Goal: Transaction & Acquisition: Book appointment/travel/reservation

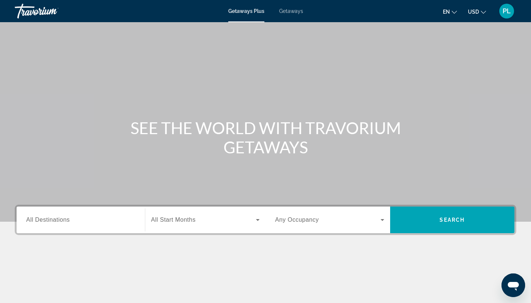
click at [90, 220] on input "Destination All Destinations" at bounding box center [80, 220] width 109 height 9
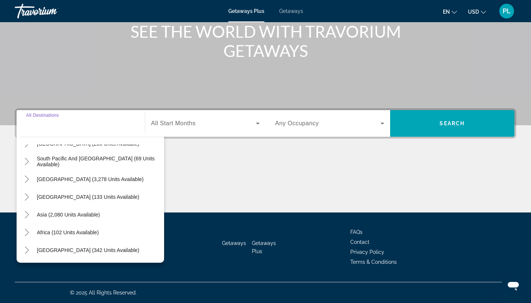
scroll to position [120, 0]
click at [48, 232] on span "Africa (102 units available)" at bounding box center [68, 232] width 62 height 6
type input "**********"
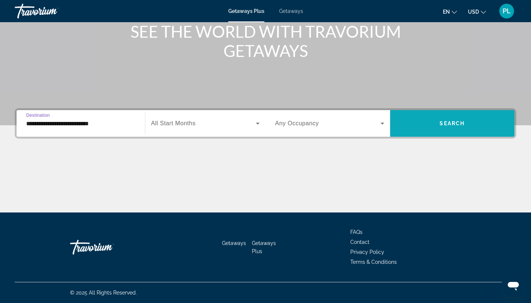
click at [429, 123] on span "Search widget" at bounding box center [452, 123] width 125 height 18
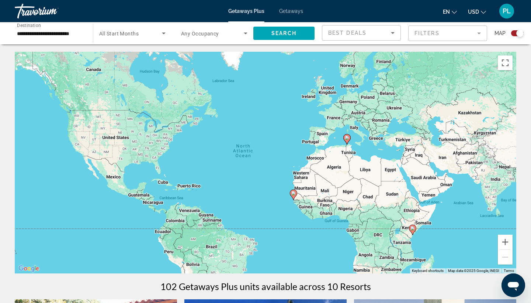
click at [414, 228] on image "Main content" at bounding box center [413, 228] width 4 height 4
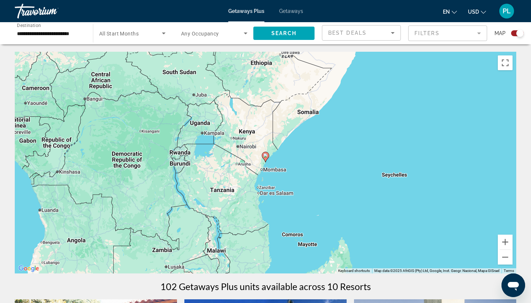
click at [266, 156] on image "Main content" at bounding box center [266, 155] width 4 height 4
type input "**********"
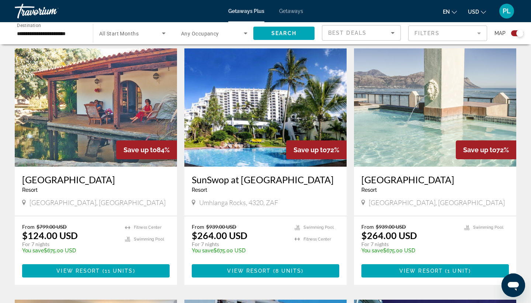
scroll to position [251, 0]
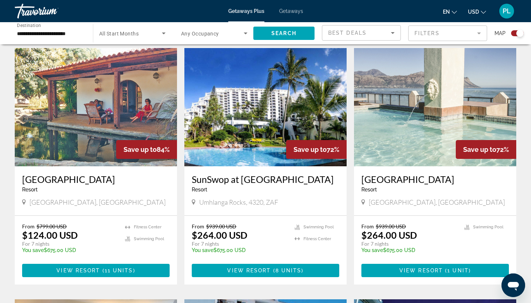
click at [114, 111] on img "Main content" at bounding box center [96, 107] width 162 height 118
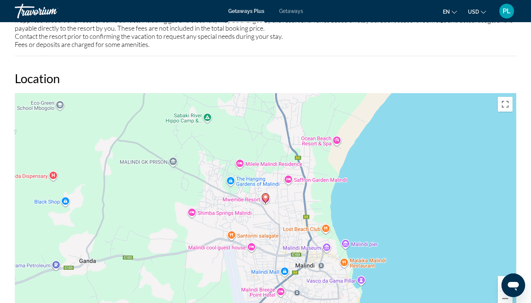
scroll to position [882, 0]
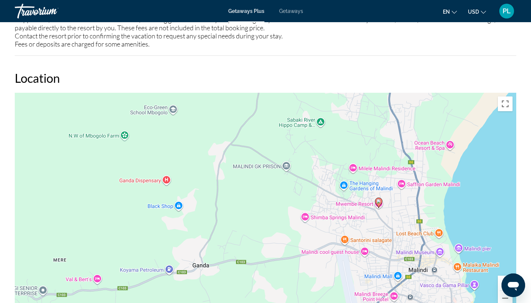
drag, startPoint x: 97, startPoint y: 176, endPoint x: 211, endPoint y: 181, distance: 114.1
click at [211, 181] on div "To activate drag with keyboard, press Alt + Enter. Once in keyboard drag state,…" at bounding box center [266, 203] width 502 height 221
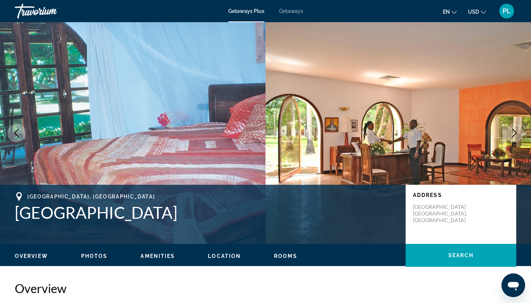
scroll to position [0, 0]
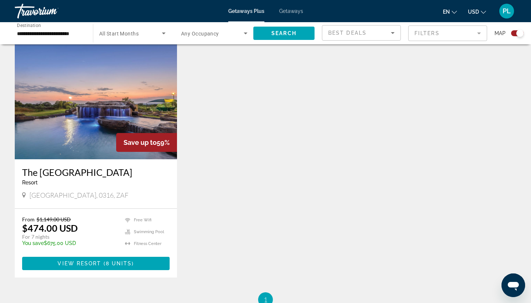
scroll to position [1010, 0]
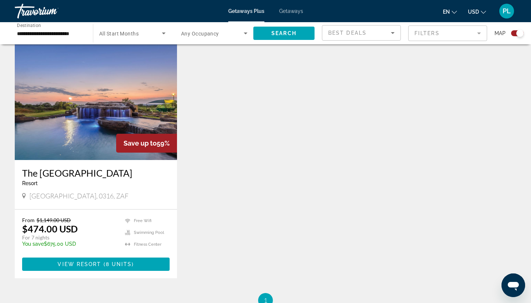
click at [112, 128] on img "Main content" at bounding box center [96, 101] width 162 height 118
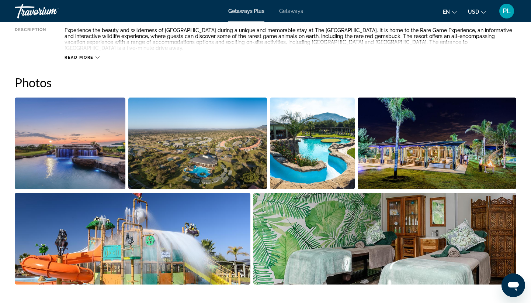
scroll to position [310, 0]
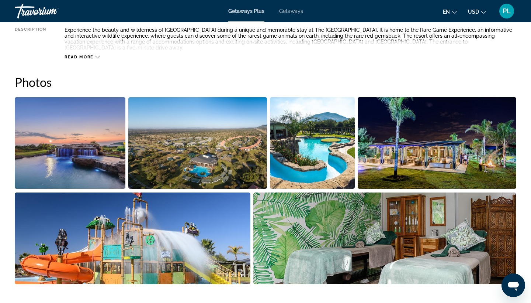
click at [234, 136] on img "Open full-screen image slider" at bounding box center [197, 143] width 138 height 92
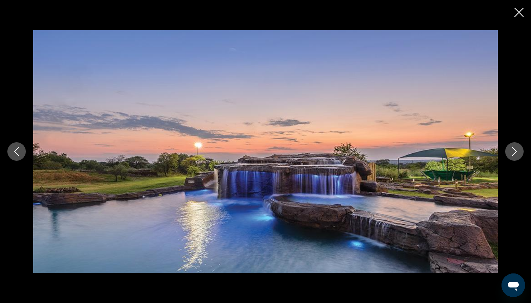
click at [519, 151] on button "Next image" at bounding box center [515, 151] width 18 height 18
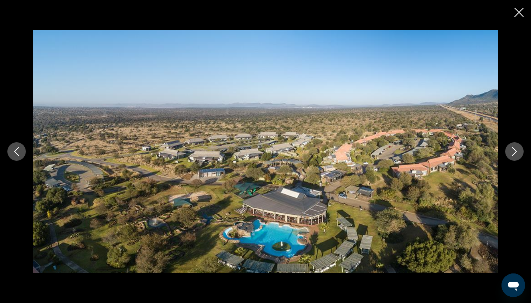
click at [519, 151] on button "Next image" at bounding box center [515, 151] width 18 height 18
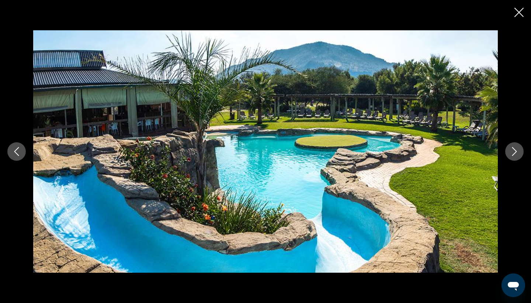
click at [519, 151] on button "Next image" at bounding box center [515, 151] width 18 height 18
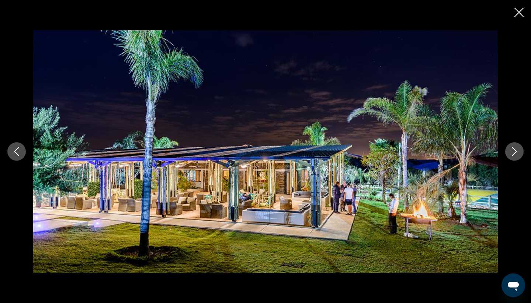
click at [519, 151] on button "Next image" at bounding box center [515, 151] width 18 height 18
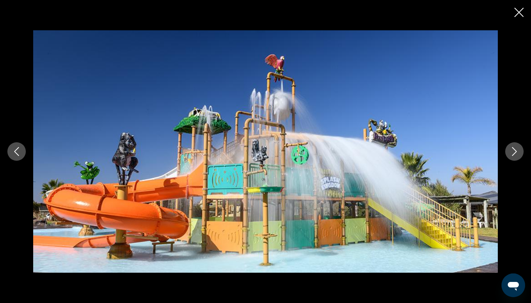
click at [519, 151] on button "Next image" at bounding box center [515, 151] width 18 height 18
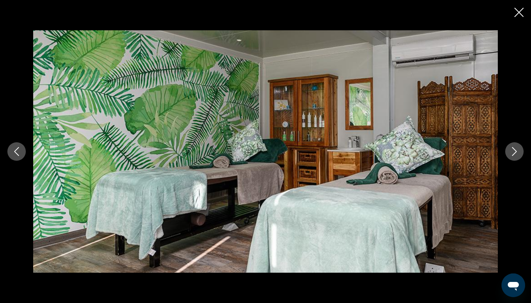
click at [519, 151] on button "Next image" at bounding box center [515, 151] width 18 height 18
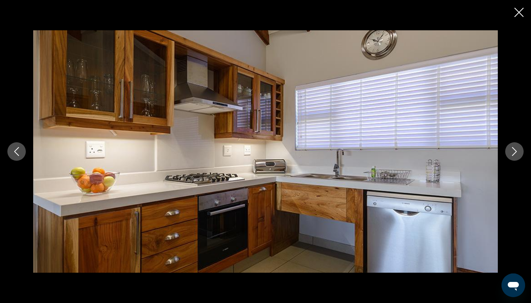
click at [519, 151] on button "Next image" at bounding box center [515, 151] width 18 height 18
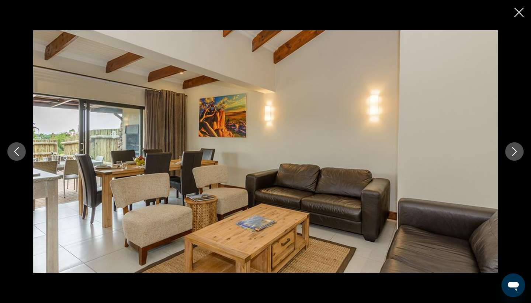
click at [519, 151] on button "Next image" at bounding box center [515, 151] width 18 height 18
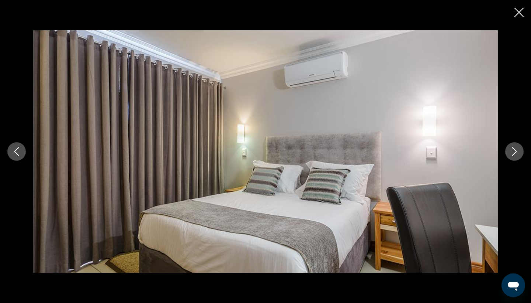
click at [519, 151] on button "Next image" at bounding box center [515, 151] width 18 height 18
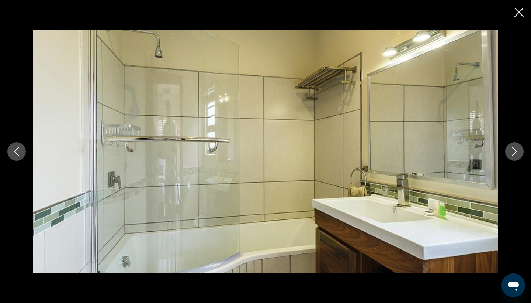
click at [520, 13] on icon "Close slideshow" at bounding box center [519, 12] width 9 height 9
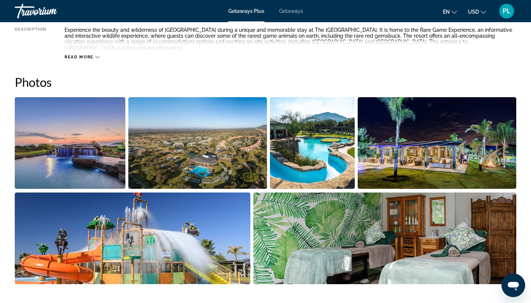
click at [291, 14] on span "Getaways" at bounding box center [291, 11] width 24 height 6
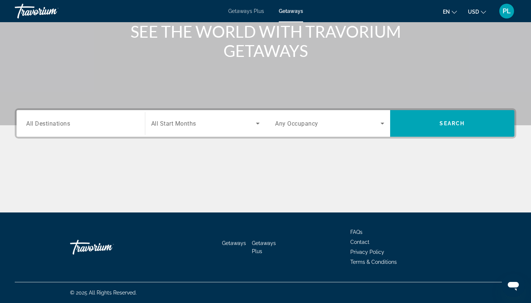
scroll to position [96, 0]
click at [107, 124] on input "Destination All Destinations" at bounding box center [80, 123] width 109 height 9
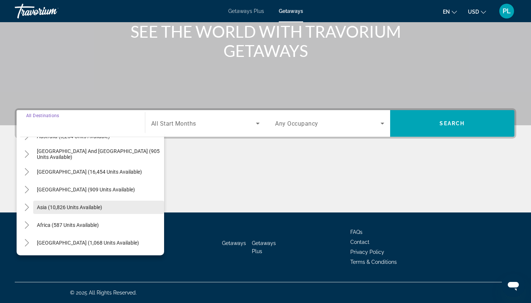
scroll to position [120, 0]
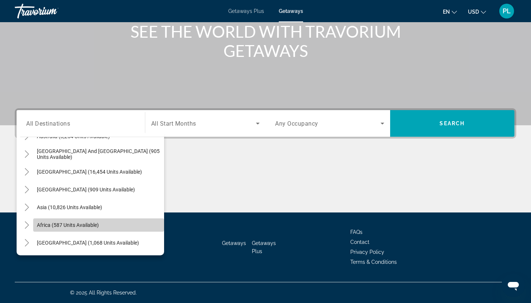
click at [69, 226] on span "Africa (587 units available)" at bounding box center [68, 225] width 62 height 6
type input "**********"
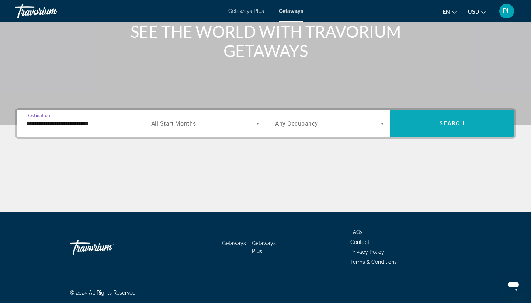
click at [437, 119] on span "Search widget" at bounding box center [452, 123] width 125 height 18
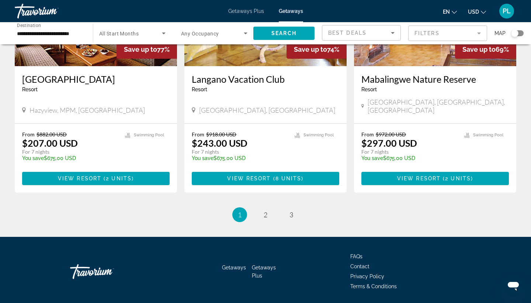
scroll to position [883, 0]
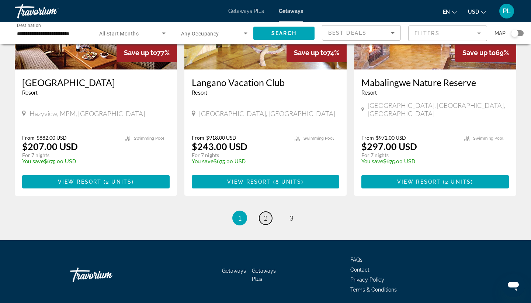
click at [264, 214] on span "2" at bounding box center [266, 218] width 4 height 8
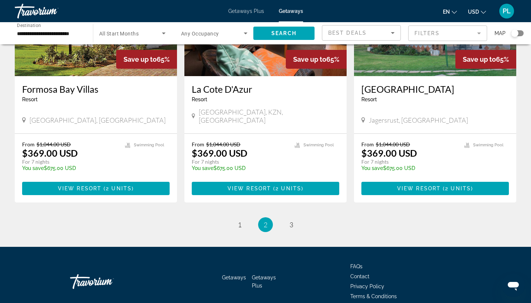
scroll to position [903, 0]
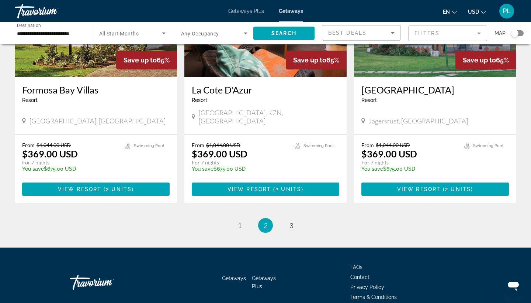
click at [299, 218] on ul "2 / 3 page 1 You're on page 2 page 3" at bounding box center [266, 225] width 502 height 15
click at [288, 219] on link "page 3" at bounding box center [291, 225] width 13 height 13
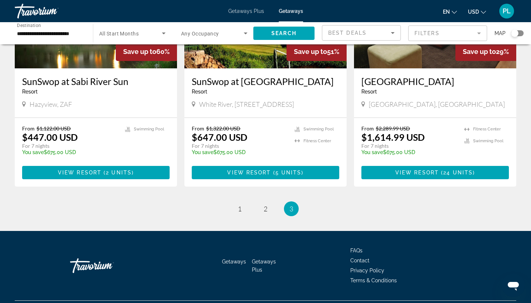
scroll to position [641, 0]
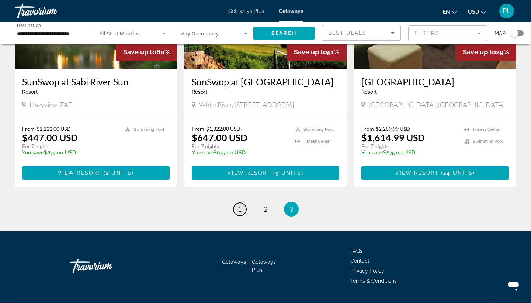
click at [241, 205] on span "1" at bounding box center [240, 209] width 4 height 8
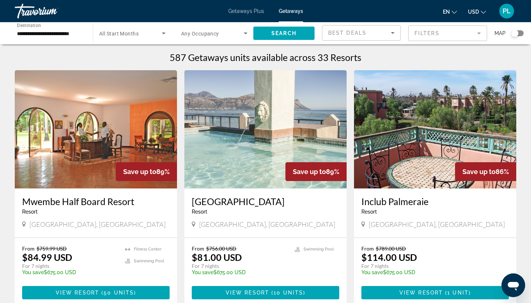
click at [443, 31] on mat-form-field "Filters" at bounding box center [448, 33] width 79 height 16
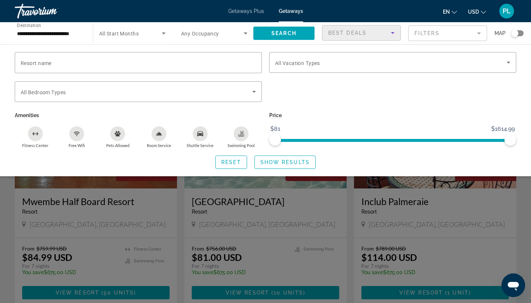
click at [364, 34] on span "Best Deals" at bounding box center [347, 33] width 38 height 6
click at [138, 33] on div at bounding box center [265, 151] width 531 height 303
click at [137, 34] on span "All Start Months" at bounding box center [118, 34] width 39 height 6
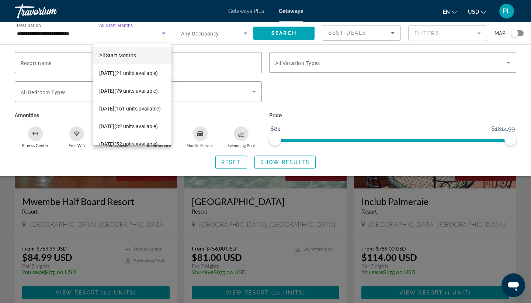
click at [129, 41] on div at bounding box center [265, 151] width 531 height 303
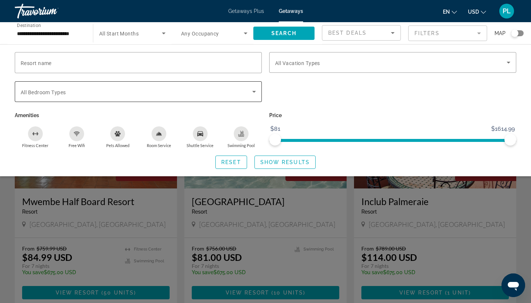
click at [134, 90] on span "Search widget" at bounding box center [137, 91] width 232 height 9
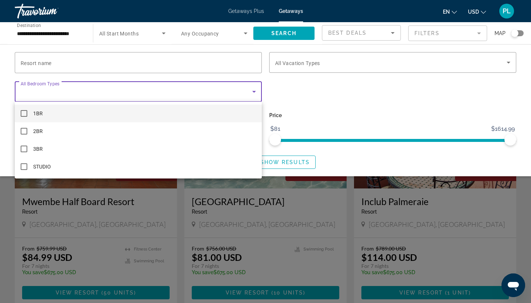
click at [134, 90] on div at bounding box center [265, 151] width 531 height 303
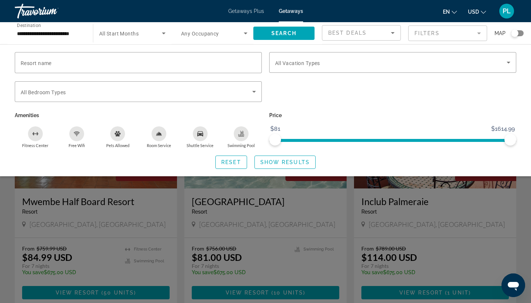
click at [284, 13] on span "Getaways" at bounding box center [291, 11] width 24 height 6
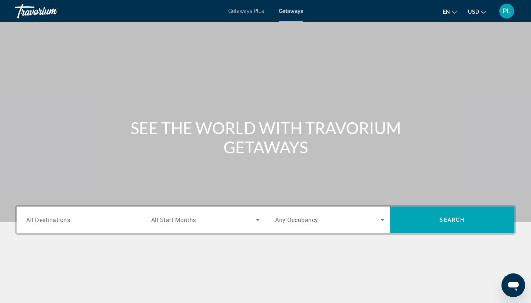
click at [51, 227] on div "Search widget" at bounding box center [80, 219] width 109 height 21
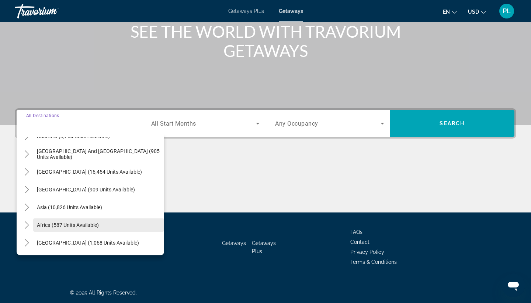
scroll to position [120, 0]
click at [71, 226] on span "Africa (587 units available)" at bounding box center [68, 225] width 62 height 6
type input "**********"
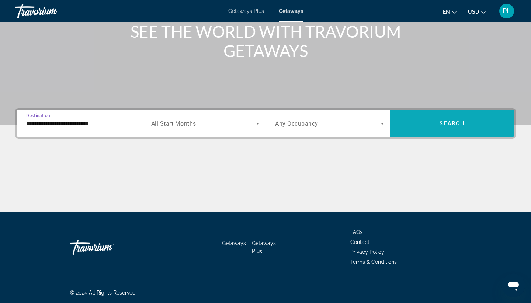
click at [445, 125] on span "Search" at bounding box center [452, 123] width 25 height 6
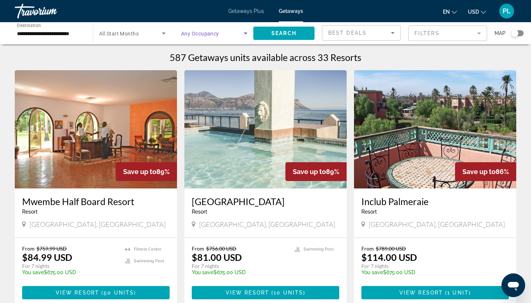
click at [245, 34] on icon "Search widget" at bounding box center [246, 33] width 4 height 2
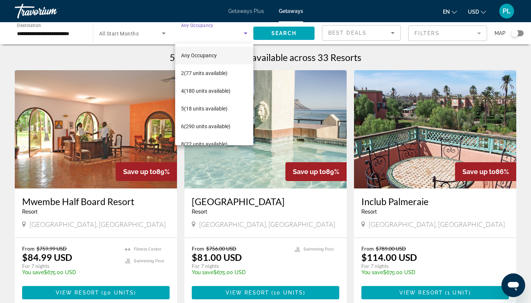
click at [245, 34] on div at bounding box center [265, 151] width 531 height 303
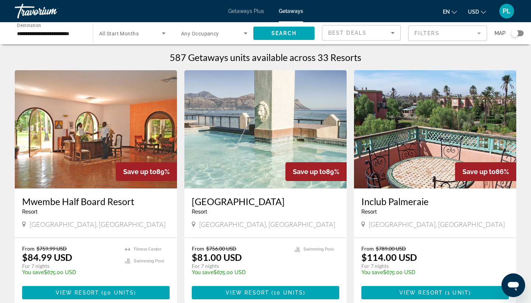
click at [49, 33] on input "**********" at bounding box center [50, 33] width 66 height 9
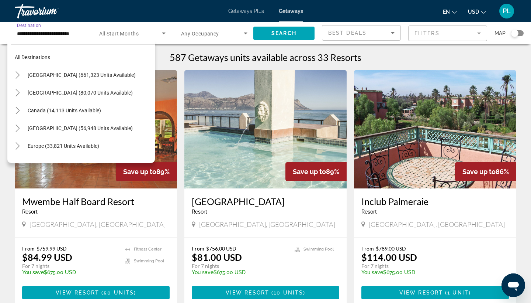
scroll to position [150, 0]
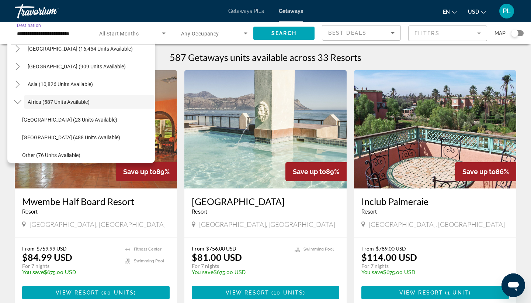
click at [58, 28] on div "**********" at bounding box center [50, 33] width 66 height 21
click at [256, 11] on span "Getaways Plus" at bounding box center [246, 11] width 36 height 6
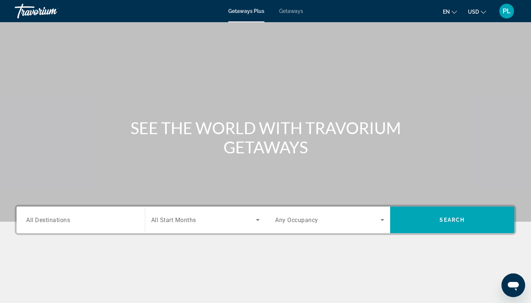
click at [76, 220] on input "Destination All Destinations" at bounding box center [80, 220] width 109 height 9
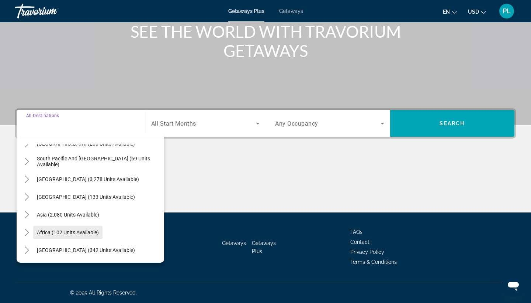
scroll to position [120, 0]
click at [85, 231] on span "Africa (102 units available)" at bounding box center [68, 232] width 62 height 6
type input "**********"
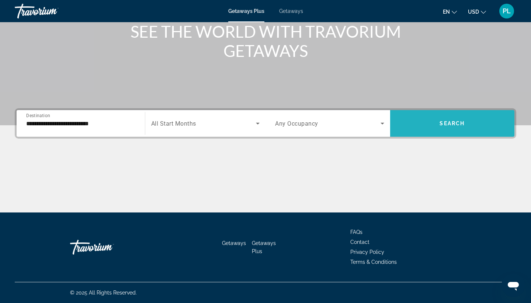
click at [440, 113] on span "Search widget" at bounding box center [452, 123] width 125 height 27
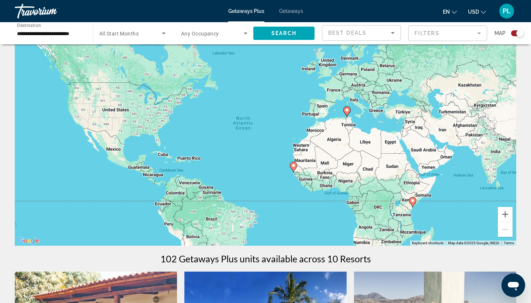
scroll to position [33, 0]
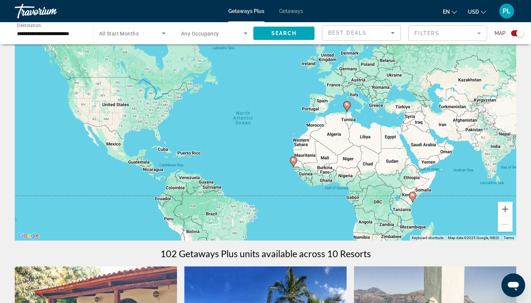
click at [344, 206] on div "To activate drag with keyboard, press Alt + Enter. Once in keyboard drag state,…" at bounding box center [266, 129] width 502 height 221
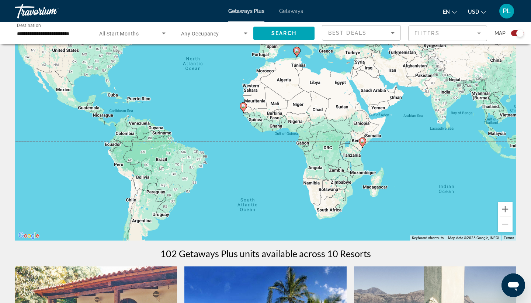
drag, startPoint x: 340, startPoint y: 202, endPoint x: 290, endPoint y: 147, distance: 74.7
click at [290, 147] on div "To activate drag with keyboard, press Alt + Enter. Once in keyboard drag state,…" at bounding box center [266, 129] width 502 height 221
click at [304, 199] on div "To activate drag with keyboard, press Alt + Enter. Once in keyboard drag state,…" at bounding box center [266, 129] width 502 height 221
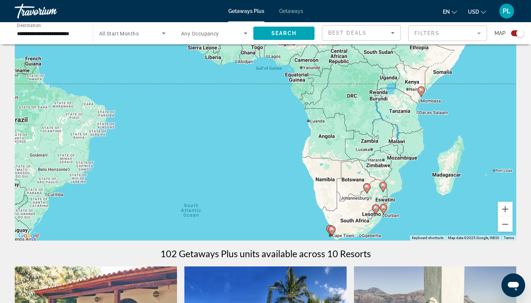
click at [312, 200] on div "To activate drag with keyboard, press Alt + Enter. Once in keyboard drag state,…" at bounding box center [266, 129] width 502 height 221
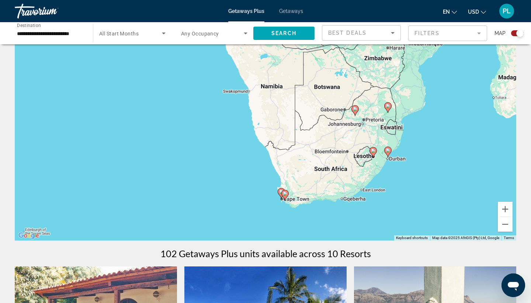
drag, startPoint x: 389, startPoint y: 197, endPoint x: 321, endPoint y: 124, distance: 99.5
click at [321, 124] on div "To activate drag with keyboard, press Alt + Enter. Once in keyboard drag state,…" at bounding box center [266, 129] width 502 height 221
click at [285, 192] on image "Main content" at bounding box center [285, 193] width 4 height 4
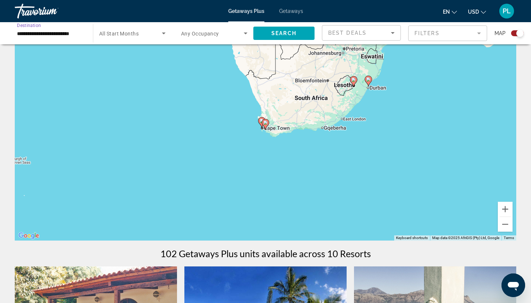
click at [75, 32] on input "**********" at bounding box center [50, 33] width 66 height 9
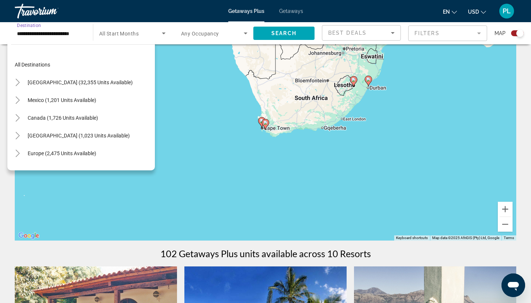
scroll to position [0, 0]
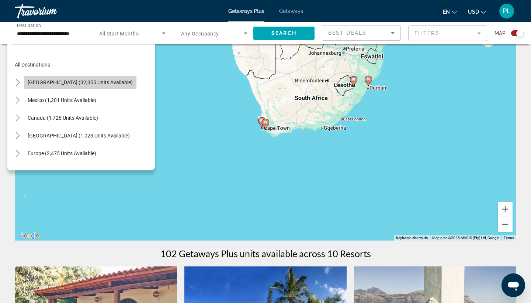
click at [86, 78] on span "Search widget" at bounding box center [80, 82] width 113 height 18
type input "**********"
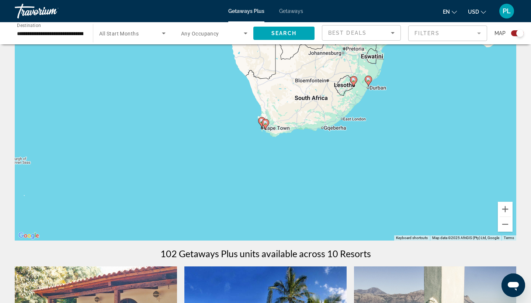
click at [137, 36] on span "All Start Months" at bounding box center [118, 34] width 39 height 6
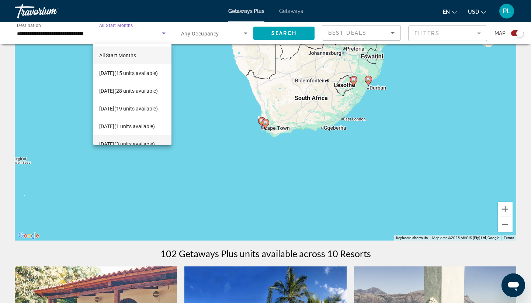
click at [115, 140] on span "January 2026 (3 units available)" at bounding box center [127, 144] width 56 height 9
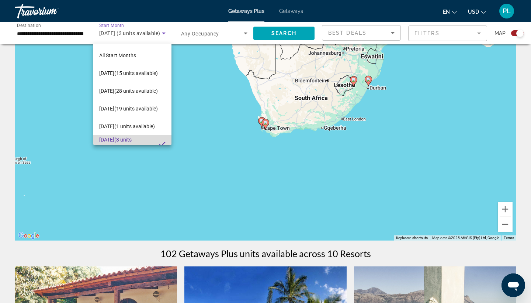
scroll to position [8, 0]
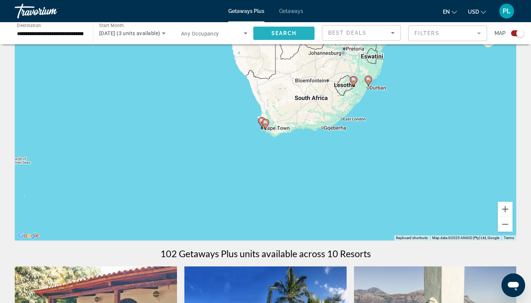
click at [297, 37] on span "Search widget" at bounding box center [284, 33] width 61 height 18
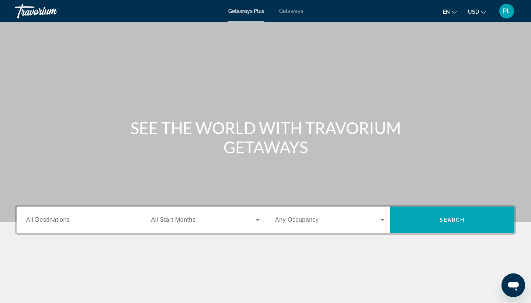
click at [94, 227] on div "Search widget" at bounding box center [80, 219] width 109 height 21
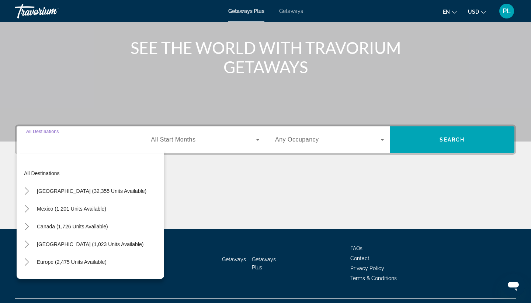
scroll to position [96, 0]
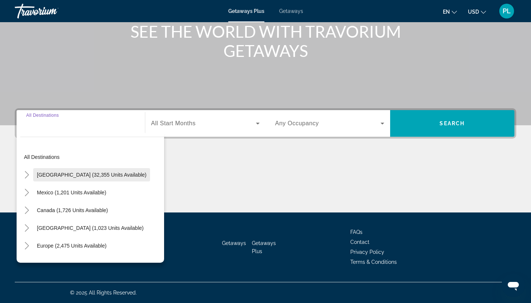
click at [90, 171] on span "Search widget" at bounding box center [91, 175] width 117 height 18
type input "**********"
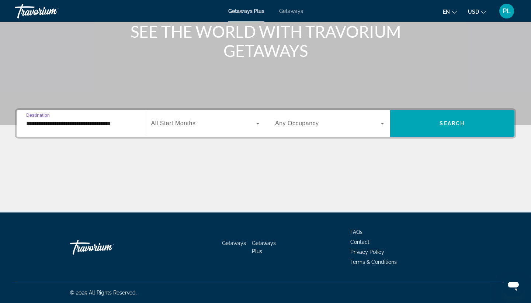
click at [208, 127] on span "Search widget" at bounding box center [203, 123] width 105 height 9
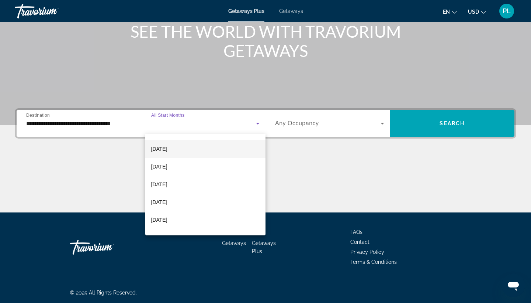
scroll to position [54, 0]
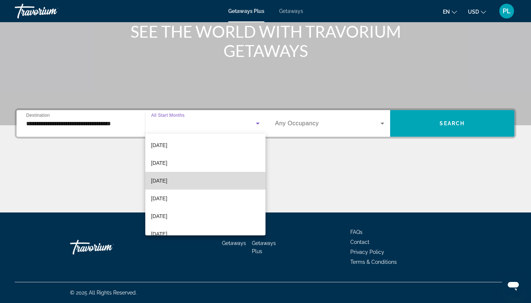
click at [168, 182] on span "[DATE]" at bounding box center [159, 180] width 16 height 9
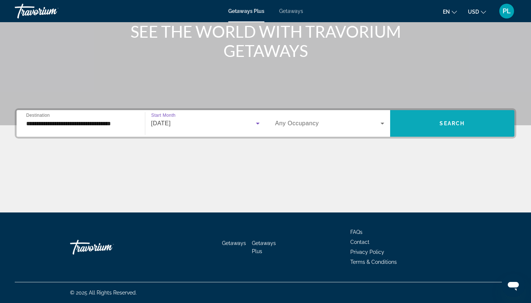
click at [427, 123] on span "Search widget" at bounding box center [452, 123] width 125 height 18
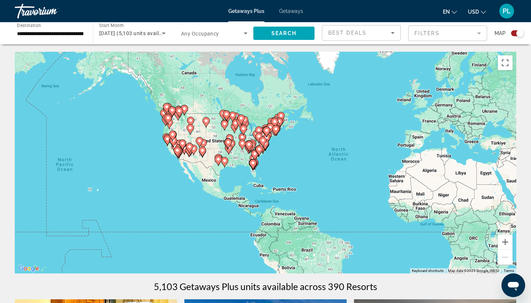
drag, startPoint x: 103, startPoint y: 159, endPoint x: 202, endPoint y: 163, distance: 99.0
click at [202, 163] on div "To activate drag with keyboard, press Alt + Enter. Once in keyboard drag state,…" at bounding box center [266, 162] width 502 height 221
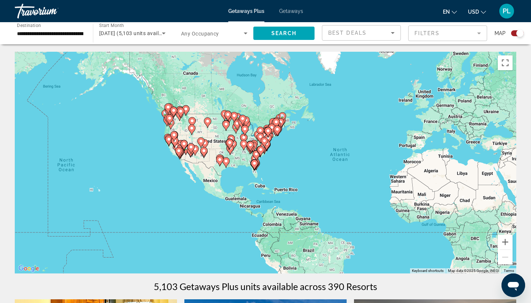
click at [192, 173] on div "To activate drag with keyboard, press Alt + Enter. Once in keyboard drag state,…" at bounding box center [266, 162] width 502 height 221
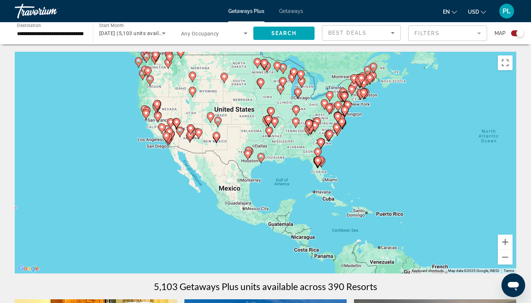
click at [199, 156] on div "To activate drag with keyboard, press Alt + Enter. Once in keyboard drag state,…" at bounding box center [266, 162] width 502 height 221
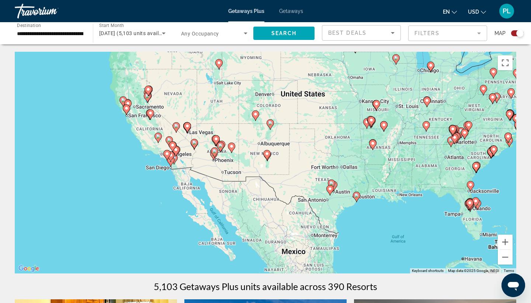
drag, startPoint x: 103, startPoint y: 104, endPoint x: 149, endPoint y: 149, distance: 64.2
click at [149, 149] on div "To activate drag with keyboard, press Alt + Enter. Once in keyboard drag state,…" at bounding box center [266, 162] width 502 height 221
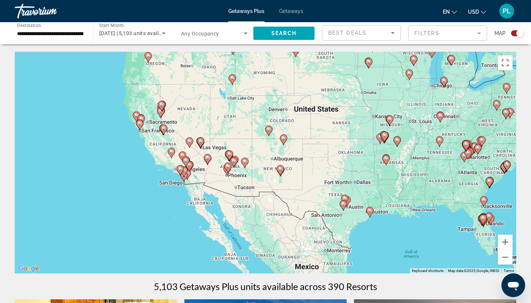
click at [142, 147] on div "To activate drag with keyboard, press Alt + Enter. Once in keyboard drag state,…" at bounding box center [266, 162] width 502 height 221
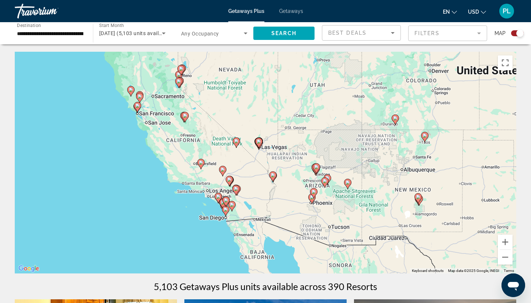
click at [143, 127] on div "To activate drag with keyboard, press Alt + Enter. Once in keyboard drag state,…" at bounding box center [266, 162] width 502 height 221
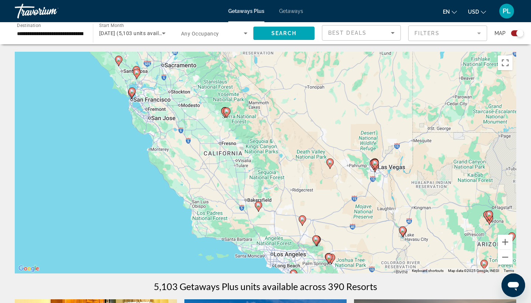
click at [165, 127] on div "To activate drag with keyboard, press Alt + Enter. Once in keyboard drag state,…" at bounding box center [266, 162] width 502 height 221
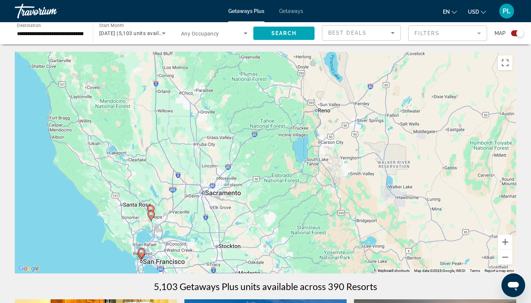
drag, startPoint x: 197, startPoint y: 112, endPoint x: 239, endPoint y: 302, distance: 195.1
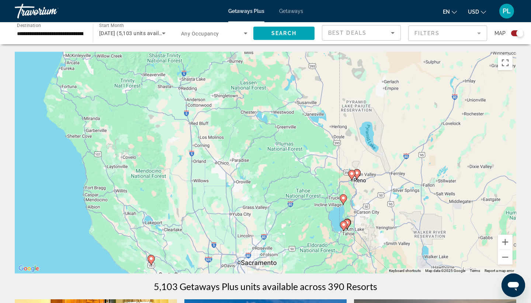
drag, startPoint x: 168, startPoint y: 161, endPoint x: 203, endPoint y: 226, distance: 73.7
click at [203, 226] on div "To activate drag with keyboard, press Alt + Enter. Once in keyboard drag state,…" at bounding box center [266, 162] width 502 height 221
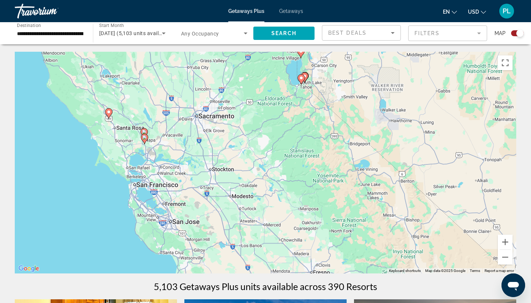
drag, startPoint x: 221, startPoint y: 236, endPoint x: 180, endPoint y: 95, distance: 146.8
click at [180, 95] on div "To activate drag with keyboard, press Alt + Enter. Once in keyboard drag state,…" at bounding box center [266, 162] width 502 height 221
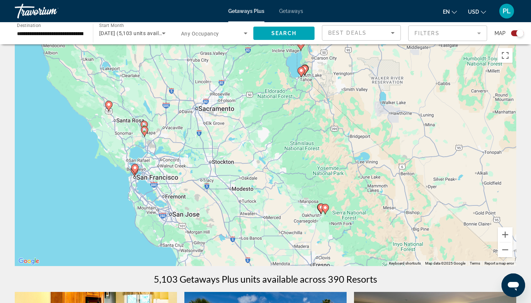
scroll to position [7, 0]
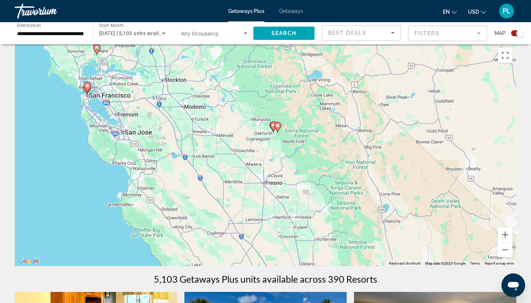
drag, startPoint x: 214, startPoint y: 227, endPoint x: 166, endPoint y: 144, distance: 95.8
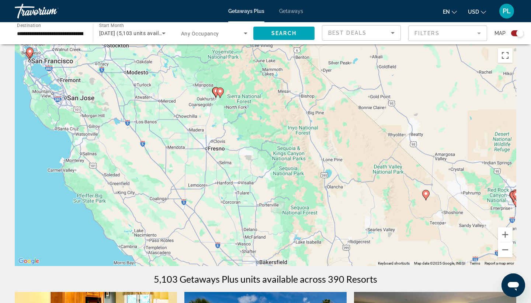
drag, startPoint x: 316, startPoint y: 190, endPoint x: 258, endPoint y: 156, distance: 67.9
click at [258, 156] on div "To activate drag with keyboard, press Alt + Enter. Once in keyboard drag state,…" at bounding box center [266, 154] width 502 height 221
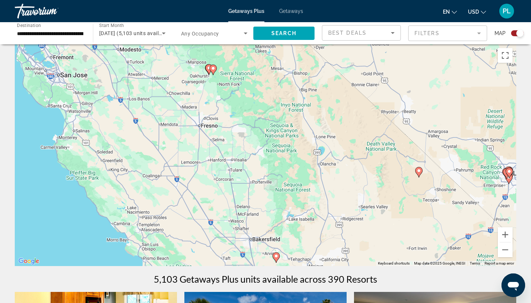
drag, startPoint x: 257, startPoint y: 193, endPoint x: 249, endPoint y: 169, distance: 25.4
click at [249, 169] on div "To activate drag with keyboard, press Alt + Enter. Once in keyboard drag state,…" at bounding box center [266, 154] width 502 height 221
click at [212, 69] on image "Main content" at bounding box center [213, 68] width 4 height 4
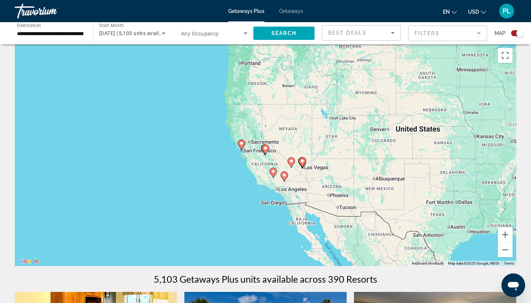
click at [264, 159] on div "To navigate, press the arrow keys. To activate drag with keyboard, press Alt + …" at bounding box center [266, 154] width 502 height 221
click at [264, 159] on div "To activate drag with keyboard, press Alt + Enter. Once in keyboard drag state,…" at bounding box center [266, 154] width 502 height 221
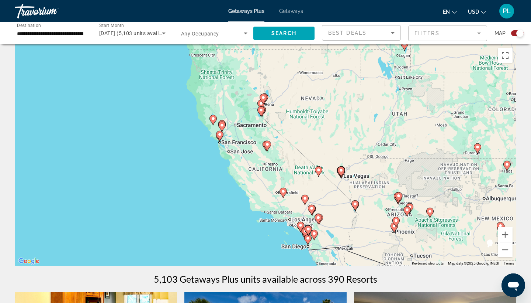
click at [264, 159] on div "To activate drag with keyboard, press Alt + Enter. Once in keyboard drag state,…" at bounding box center [266, 154] width 502 height 221
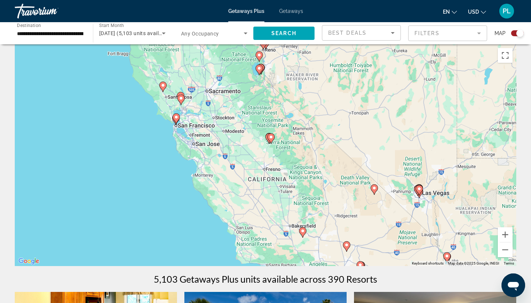
click at [264, 159] on div "To activate drag with keyboard, press Alt + Enter. Once in keyboard drag state,…" at bounding box center [266, 154] width 502 height 221
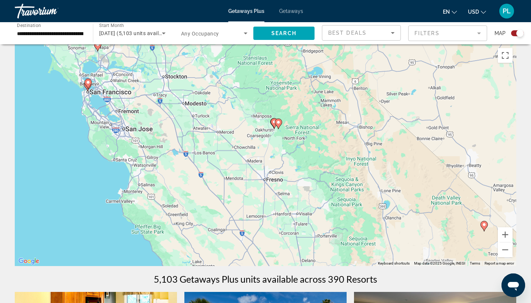
click at [264, 159] on div "To activate drag with keyboard, press Alt + Enter. Once in keyboard drag state,…" at bounding box center [266, 154] width 502 height 221
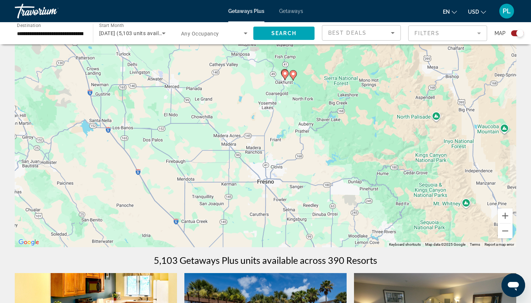
scroll to position [28, 0]
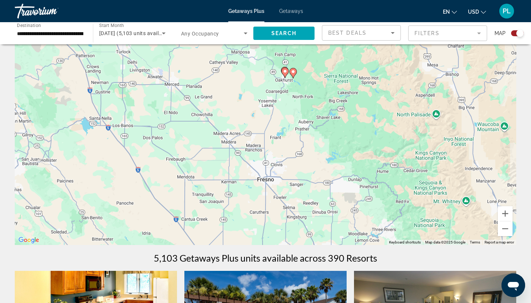
click at [444, 37] on mat-form-field "Filters" at bounding box center [448, 33] width 79 height 16
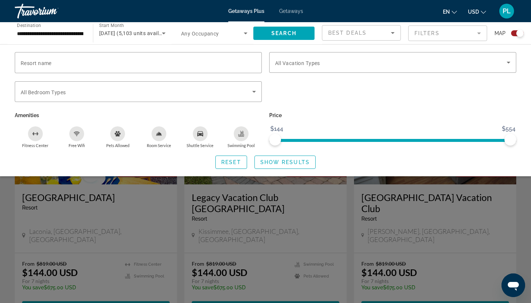
scroll to position [239, 0]
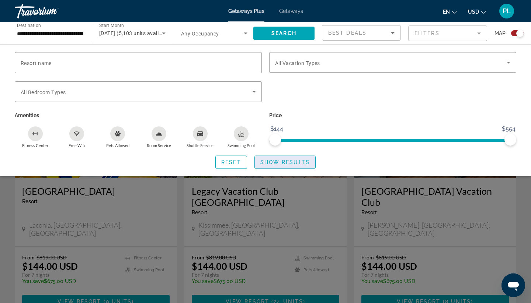
click at [285, 163] on span "Show Results" at bounding box center [285, 162] width 49 height 6
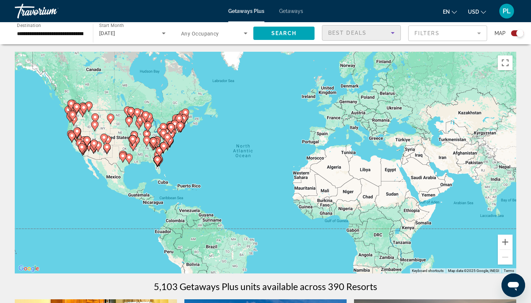
click at [385, 30] on div "Best Deals" at bounding box center [359, 32] width 63 height 9
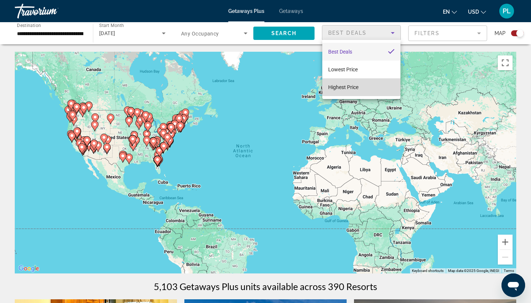
click at [356, 86] on span "Highest Price" at bounding box center [343, 87] width 30 height 6
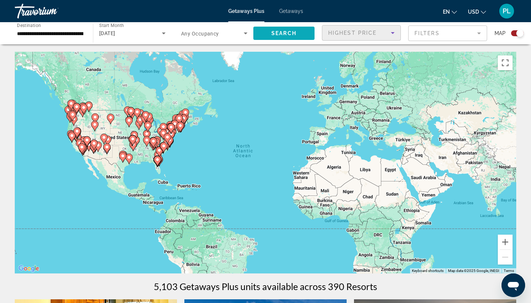
click at [280, 30] on span "Search" at bounding box center [284, 33] width 25 height 6
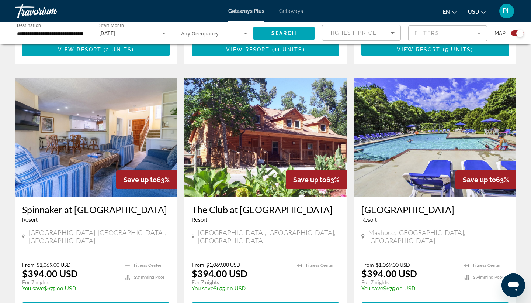
scroll to position [762, 0]
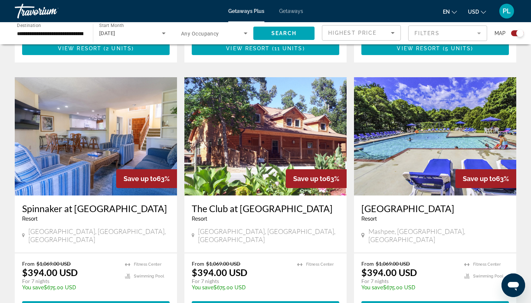
click at [271, 125] on img "Main content" at bounding box center [266, 136] width 162 height 118
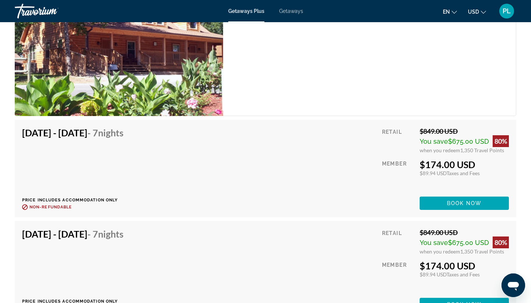
scroll to position [1436, 0]
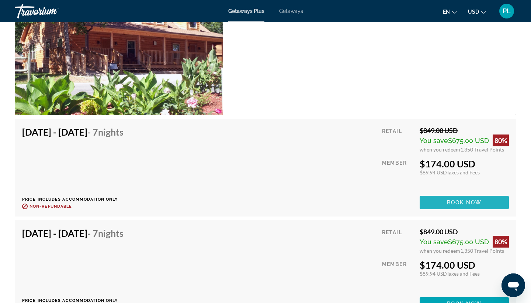
click at [450, 204] on span "Book now" at bounding box center [464, 202] width 35 height 6
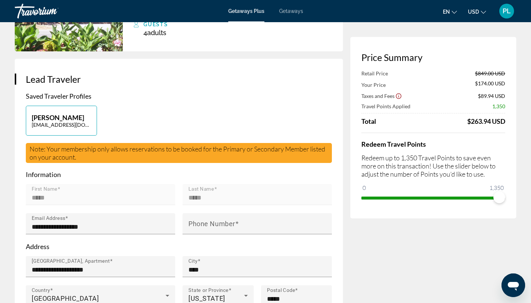
scroll to position [116, 0]
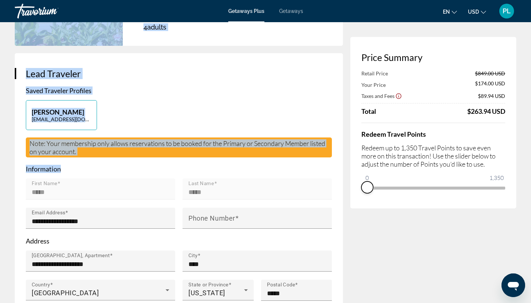
drag, startPoint x: 502, startPoint y: 197, endPoint x: 330, endPoint y: 160, distance: 176.7
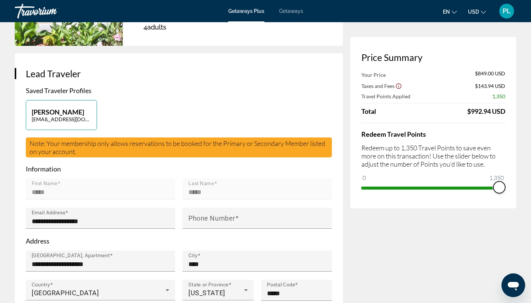
drag, startPoint x: 368, startPoint y: 180, endPoint x: 531, endPoint y: 180, distance: 163.1
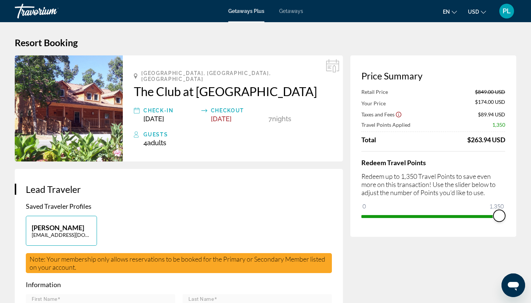
scroll to position [0, 0]
